Goal: Information Seeking & Learning: Learn about a topic

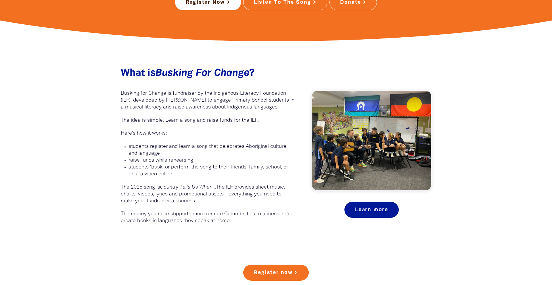
scroll to position [159, 0]
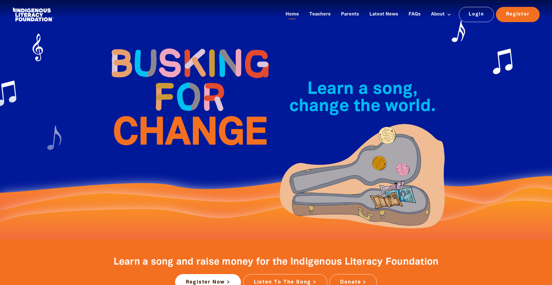
click at [156, 82] on img at bounding box center [189, 96] width 172 height 125
drag, startPoint x: 374, startPoint y: 89, endPoint x: 298, endPoint y: 101, distance: 76.5
click at [346, 95] on span "Learn a song, change the world.﻿" at bounding box center [362, 98] width 146 height 33
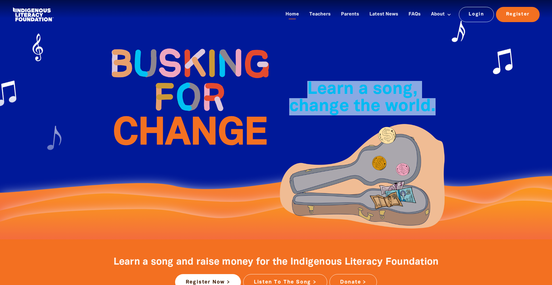
drag, startPoint x: 308, startPoint y: 87, endPoint x: 445, endPoint y: 103, distance: 137.7
click at [445, 103] on h2 "Learn a song, change the world.﻿" at bounding box center [362, 98] width 172 height 34
copy span "Learn a song, change the world.﻿"
click at [18, 21] on link at bounding box center [32, 15] width 43 height 18
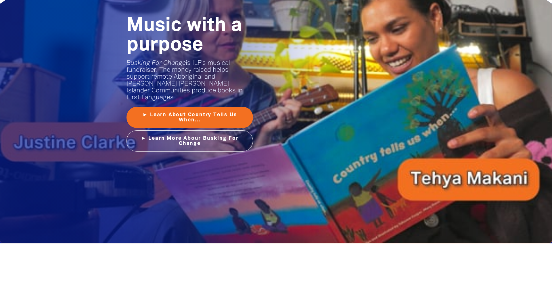
scroll to position [744, 0]
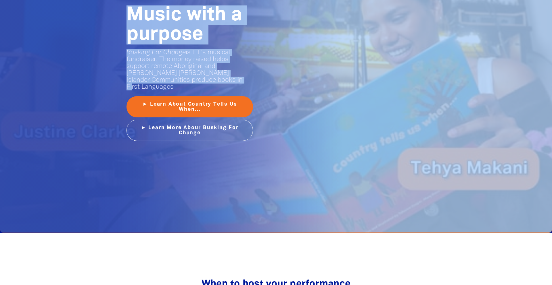
drag, startPoint x: 200, startPoint y: 81, endPoint x: 103, endPoint y: 56, distance: 99.9
click at [551, 196] on html "Home Teachers Parents Latest News FAQs About About Busking For Change Indigenou…" at bounding box center [276, 212] width 552 height 1913
click at [203, 57] on p "Busking For Change is ILF's musical fundraiser. The money raised helps support …" at bounding box center [189, 69] width 126 height 41
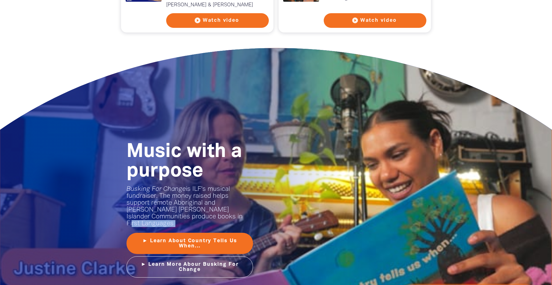
scroll to position [609, 0]
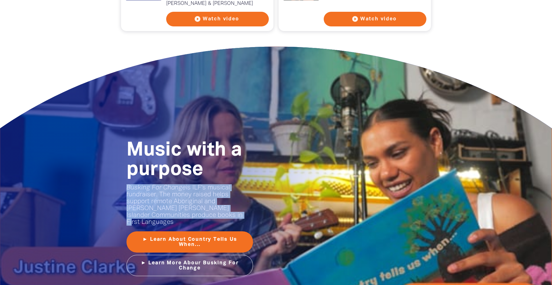
drag, startPoint x: 207, startPoint y: 79, endPoint x: 122, endPoint y: 183, distance: 134.8
click at [122, 183] on div "Music with a purpose﻿ Busking For Change is ILF's musical fundraiser. The money…" at bounding box center [189, 209] width 172 height 182
copy p "Busking For Change is ILF's musical fundraiser. The money raised helps support …"
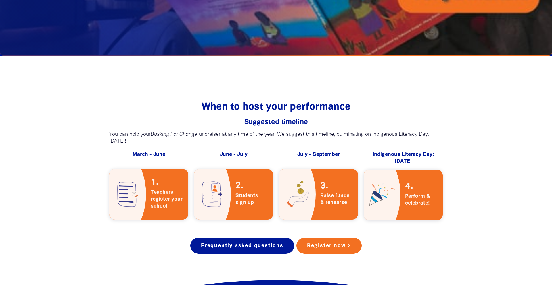
scroll to position [929, 0]
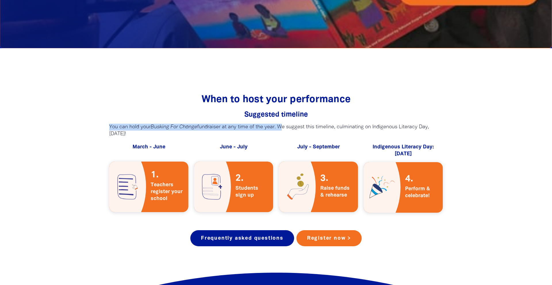
drag, startPoint x: 108, startPoint y: 121, endPoint x: 281, endPoint y: 116, distance: 172.5
click at [281, 116] on div "When to host your performance Suggested timeline﻿ You can hold your Busking For…" at bounding box center [275, 110] width 339 height 67
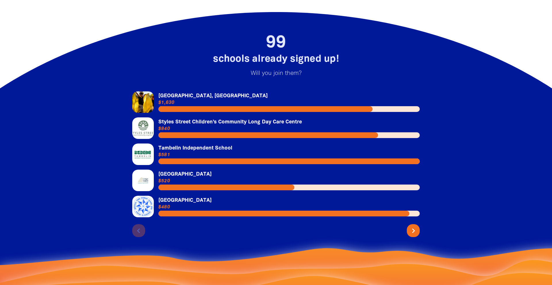
scroll to position [1204, 0]
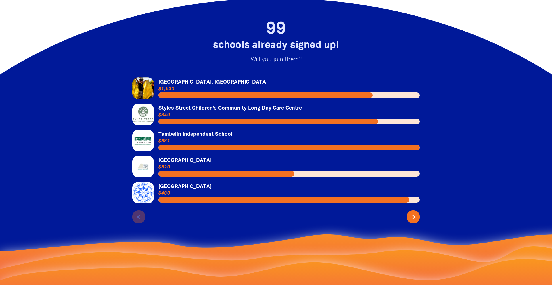
click at [417, 213] on icon "chevron_right" at bounding box center [413, 217] width 9 height 9
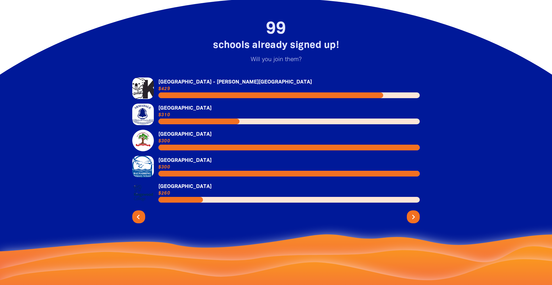
click at [137, 213] on icon "chevron_left" at bounding box center [138, 217] width 9 height 9
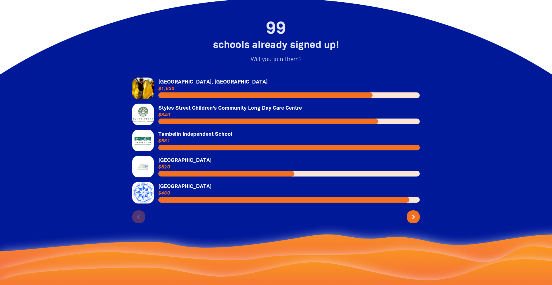
click at [417, 216] on div "chevron_left chevron_right" at bounding box center [275, 215] width 287 height 15
click at [415, 213] on icon "chevron_right" at bounding box center [413, 217] width 9 height 9
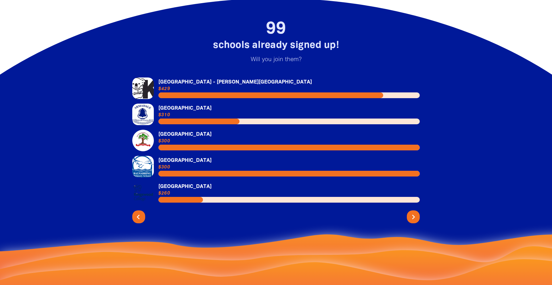
click at [138, 216] on button "chevron_left" at bounding box center [138, 217] width 13 height 13
